Goal: Information Seeking & Learning: Learn about a topic

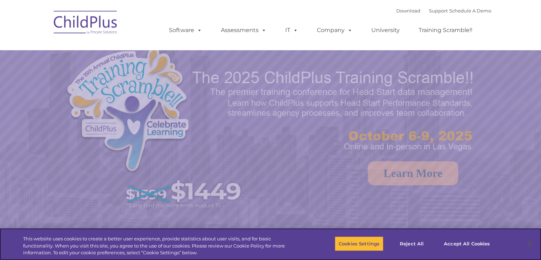
select select "MEDIUM"
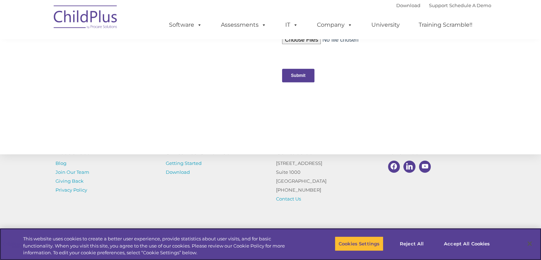
scroll to position [781, 0]
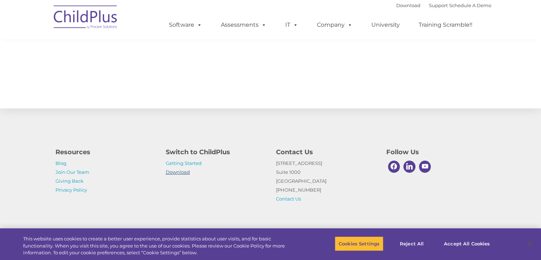
click at [185, 170] on link "Download" at bounding box center [178, 172] width 24 height 6
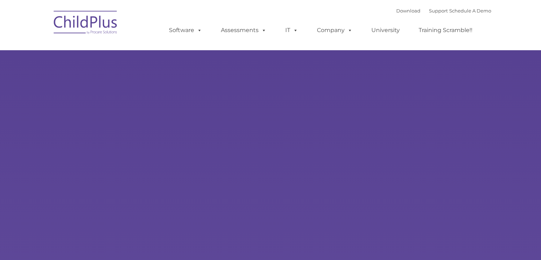
type input ""
select select "MEDIUM"
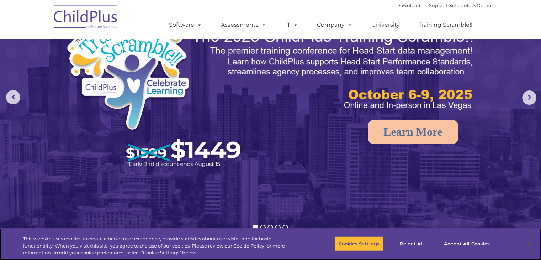
scroll to position [38, 0]
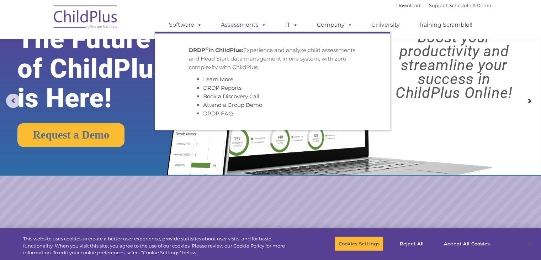
click at [239, 23] on link "Assessments" at bounding box center [244, 25] width 60 height 14
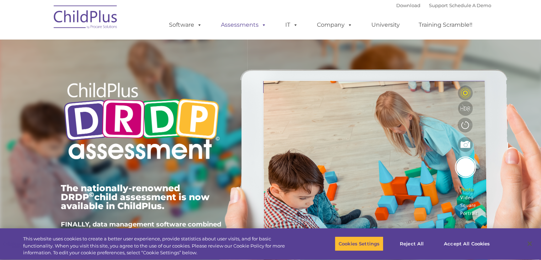
type input ""
click at [133, 57] on div at bounding box center [141, 55] width 161 height 36
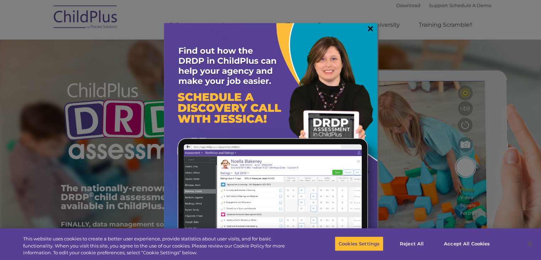
click at [371, 29] on link "×" at bounding box center [370, 28] width 8 height 7
